Goal: Transaction & Acquisition: Subscribe to service/newsletter

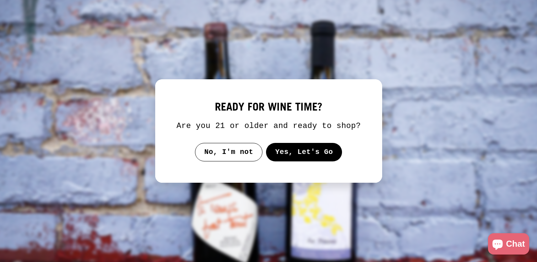
click at [289, 161] on button "Yes, Let's Go" at bounding box center [304, 152] width 76 height 18
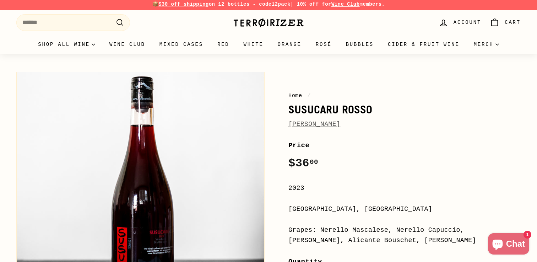
scroll to position [11, 0]
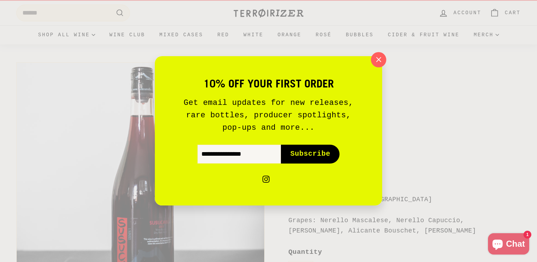
click at [379, 59] on icon "button" at bounding box center [378, 59] width 5 height 5
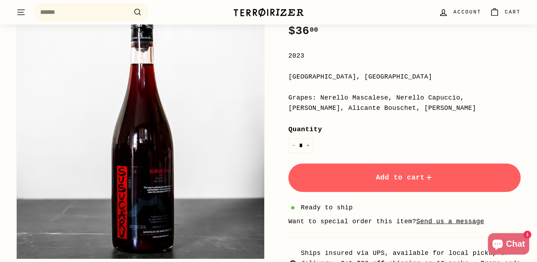
scroll to position [130, 0]
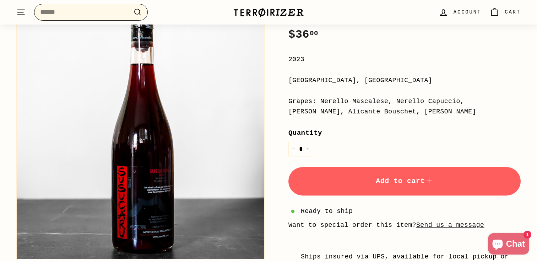
click at [104, 13] on input "Search" at bounding box center [91, 12] width 114 height 17
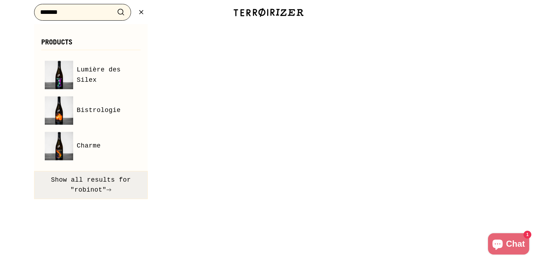
type input "*******"
click at [95, 190] on button "Show all results for "robinot"" at bounding box center [91, 185] width 114 height 28
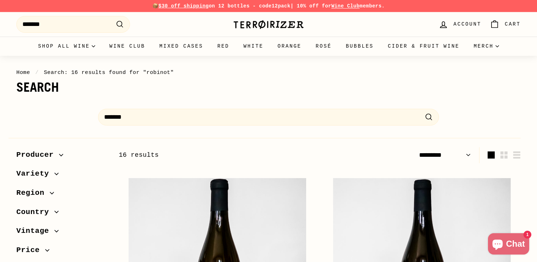
select select "*********"
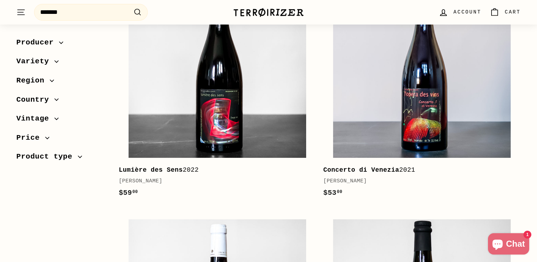
scroll to position [666, 0]
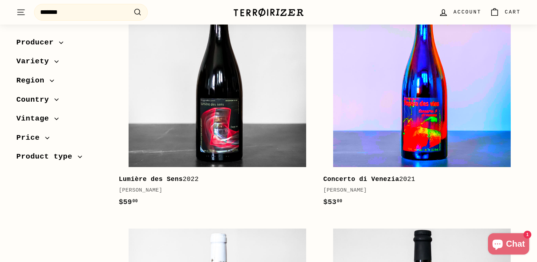
click at [339, 124] on img at bounding box center [421, 77] width 177 height 177
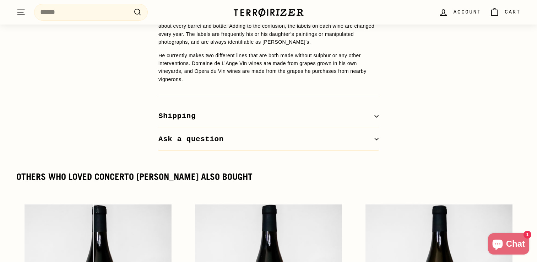
scroll to position [814, 0]
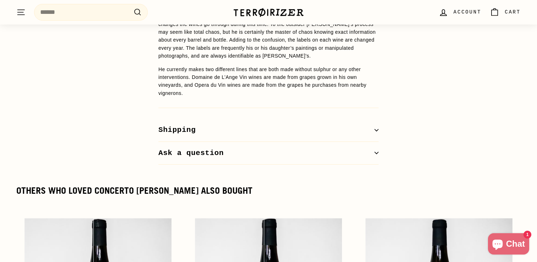
click at [217, 119] on button "Shipping" at bounding box center [268, 130] width 220 height 23
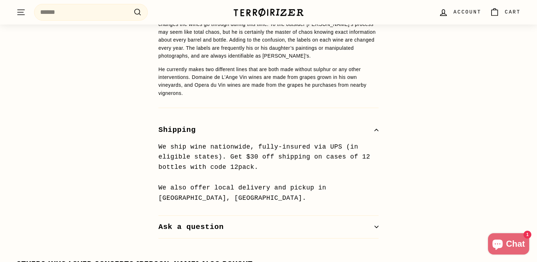
click at [217, 119] on button "Shipping" at bounding box center [268, 130] width 220 height 23
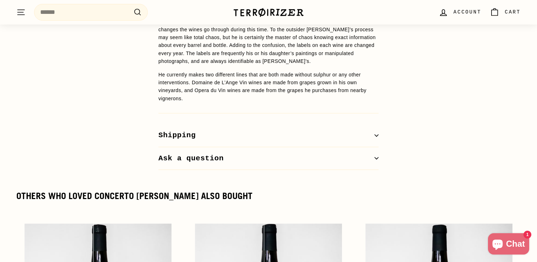
scroll to position [788, 0]
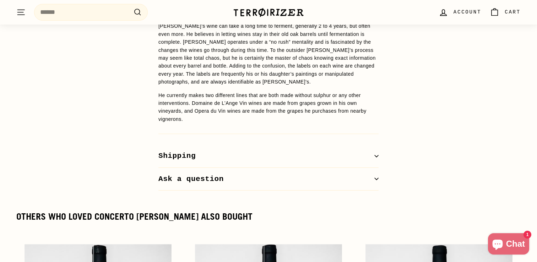
click at [222, 144] on button "Shipping" at bounding box center [268, 155] width 220 height 23
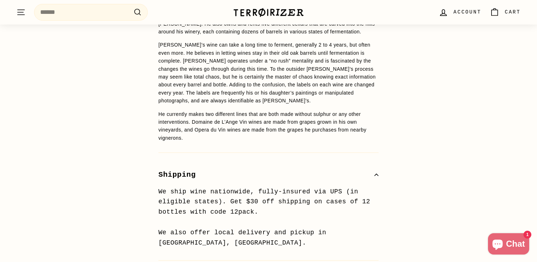
scroll to position [768, 0]
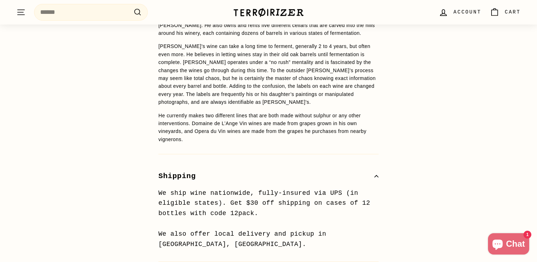
click at [226, 165] on button "Shipping" at bounding box center [268, 176] width 220 height 23
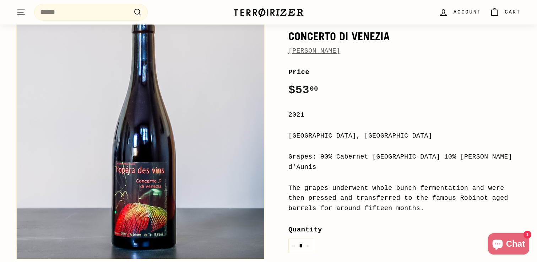
scroll to position [0, 0]
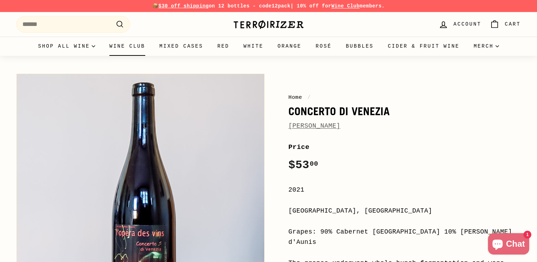
click at [128, 43] on link "Wine Club" at bounding box center [127, 46] width 50 height 19
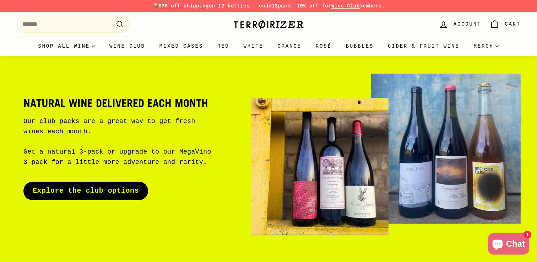
click at [93, 188] on link "Explore the club options" at bounding box center [85, 190] width 125 height 18
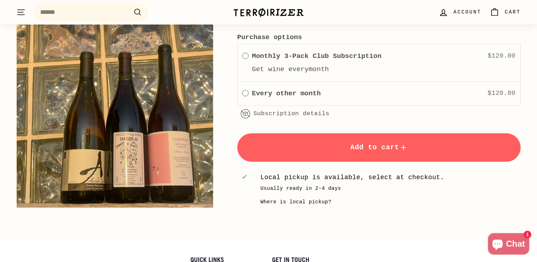
scroll to position [1249, 0]
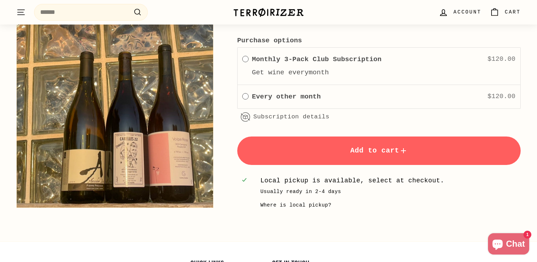
click at [305, 97] on label "Every other month" at bounding box center [286, 96] width 69 height 11
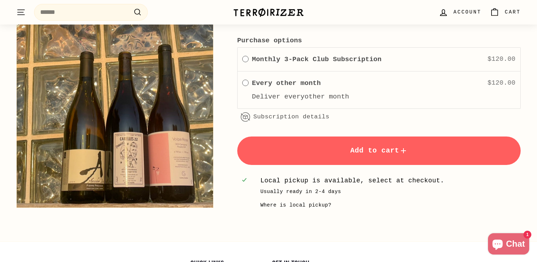
click at [0, 0] on link "Learn more about subscriptions..." at bounding box center [0, 0] width 0 height 0
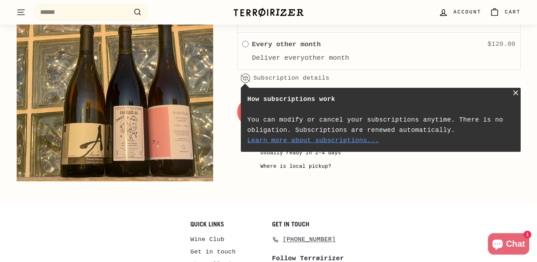
scroll to position [1294, 0]
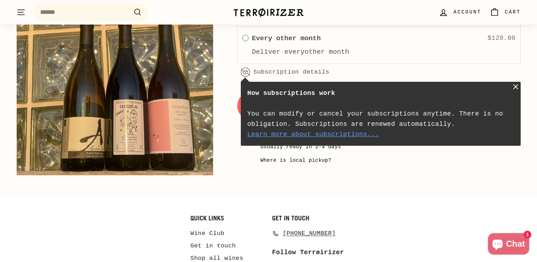
click at [383, 112] on button "Add to cart" at bounding box center [378, 106] width 283 height 28
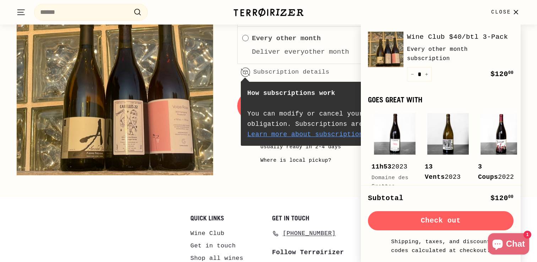
click at [426, 222] on button "Check out" at bounding box center [441, 220] width 146 height 19
